Goal: Information Seeking & Learning: Check status

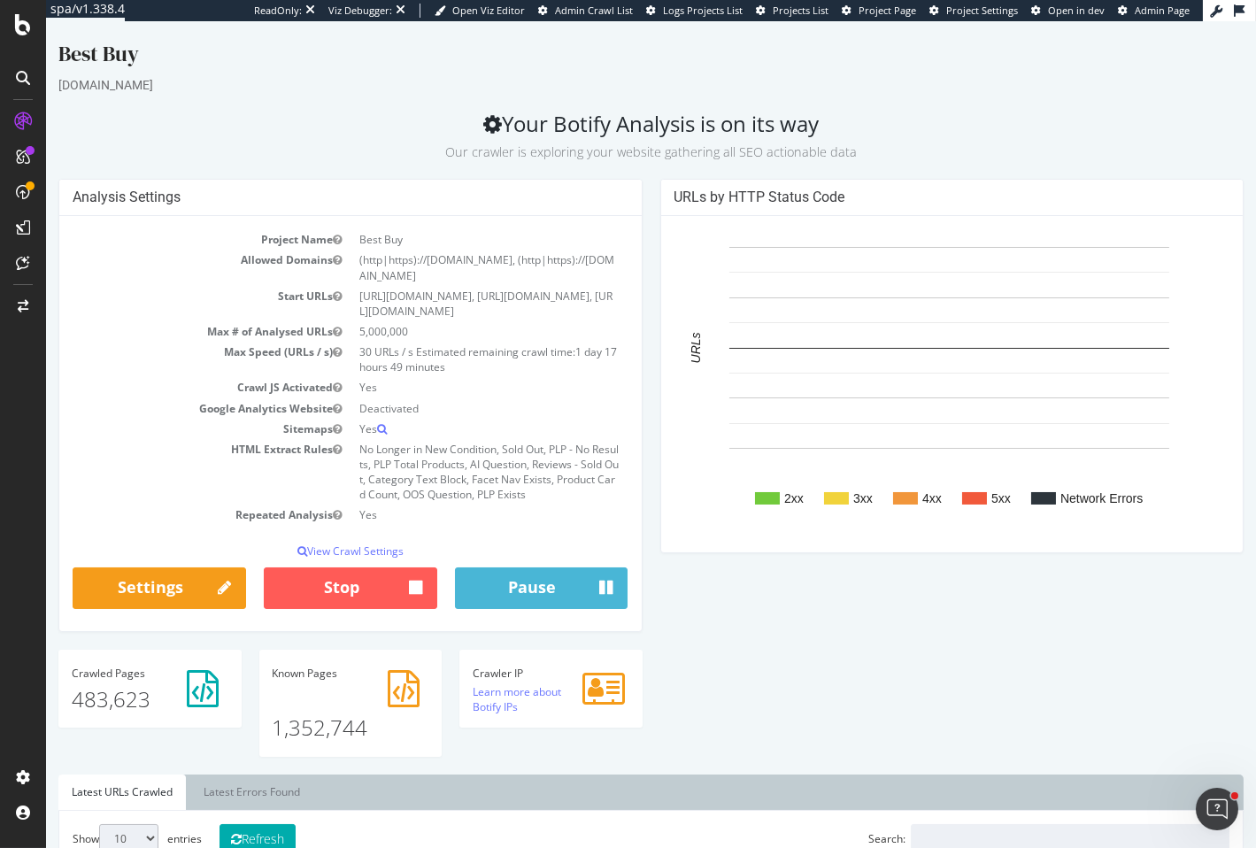
click at [652, 242] on div "URLs by HTTP Status Code 2xx 3xx 4xx 5xx Network Errors URLs Network Errors" at bounding box center [953, 375] width 602 height 392
